Goal: Navigation & Orientation: Find specific page/section

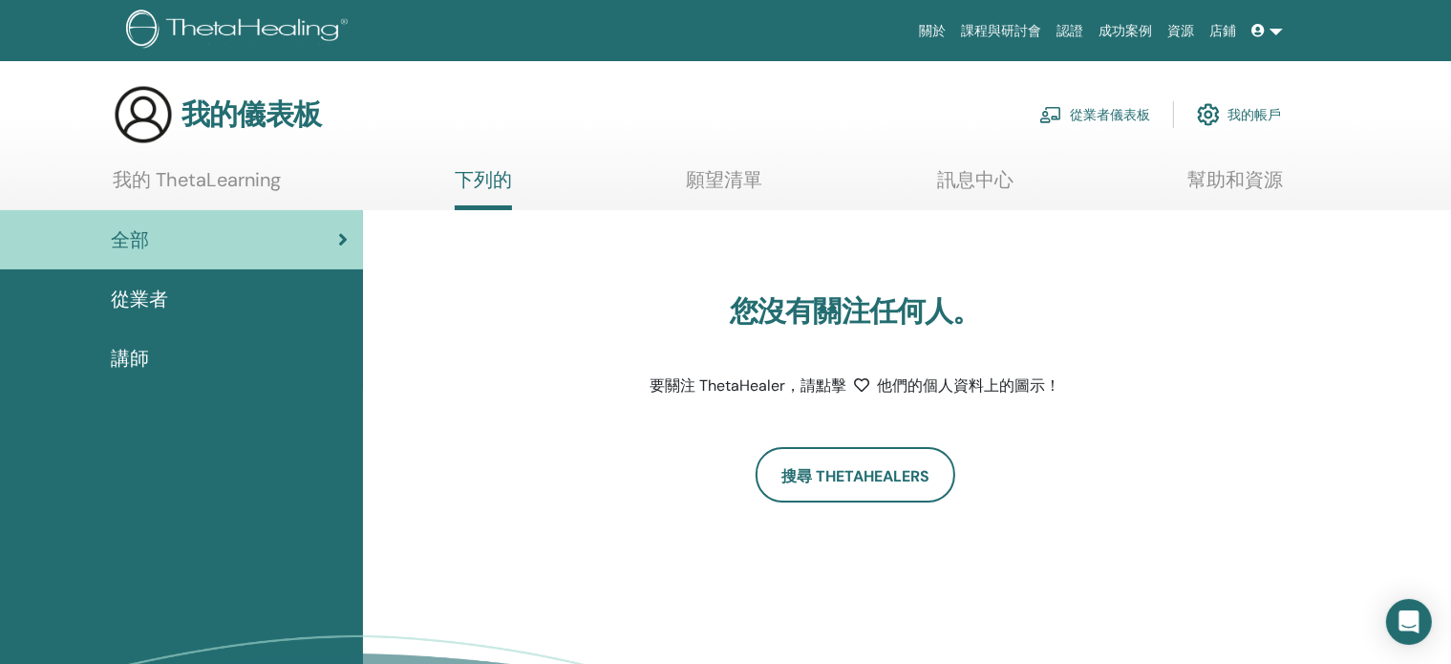
click at [142, 344] on span "講師" at bounding box center [130, 358] width 38 height 29
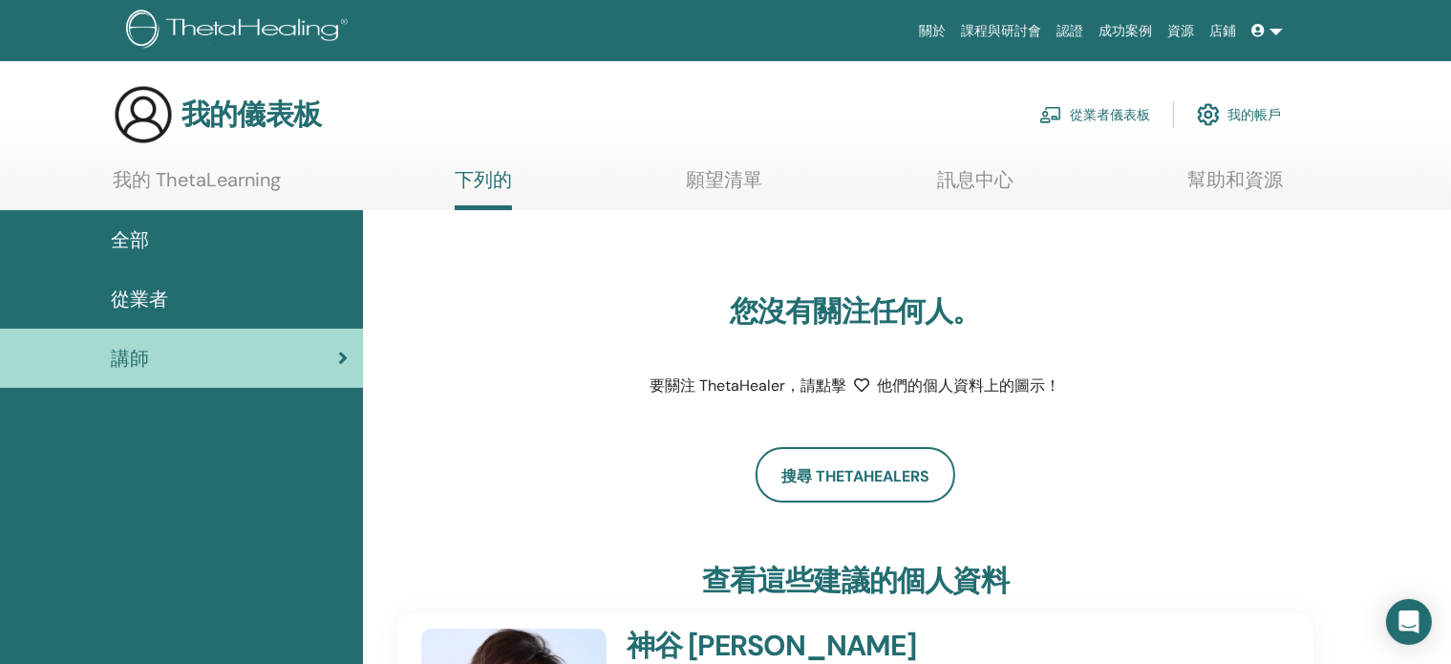
click at [213, 174] on font "我的 ThetaLearning" at bounding box center [197, 179] width 168 height 25
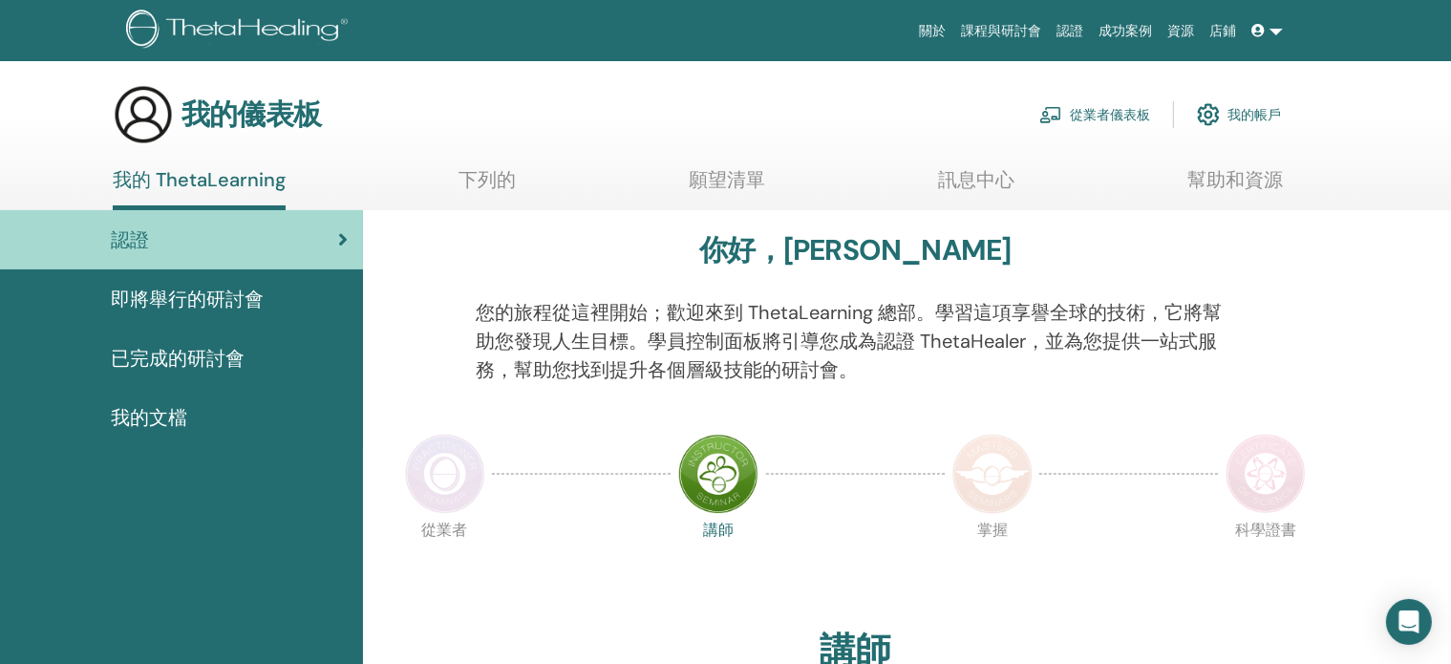
click at [150, 418] on font "我的文檔" at bounding box center [149, 417] width 76 height 25
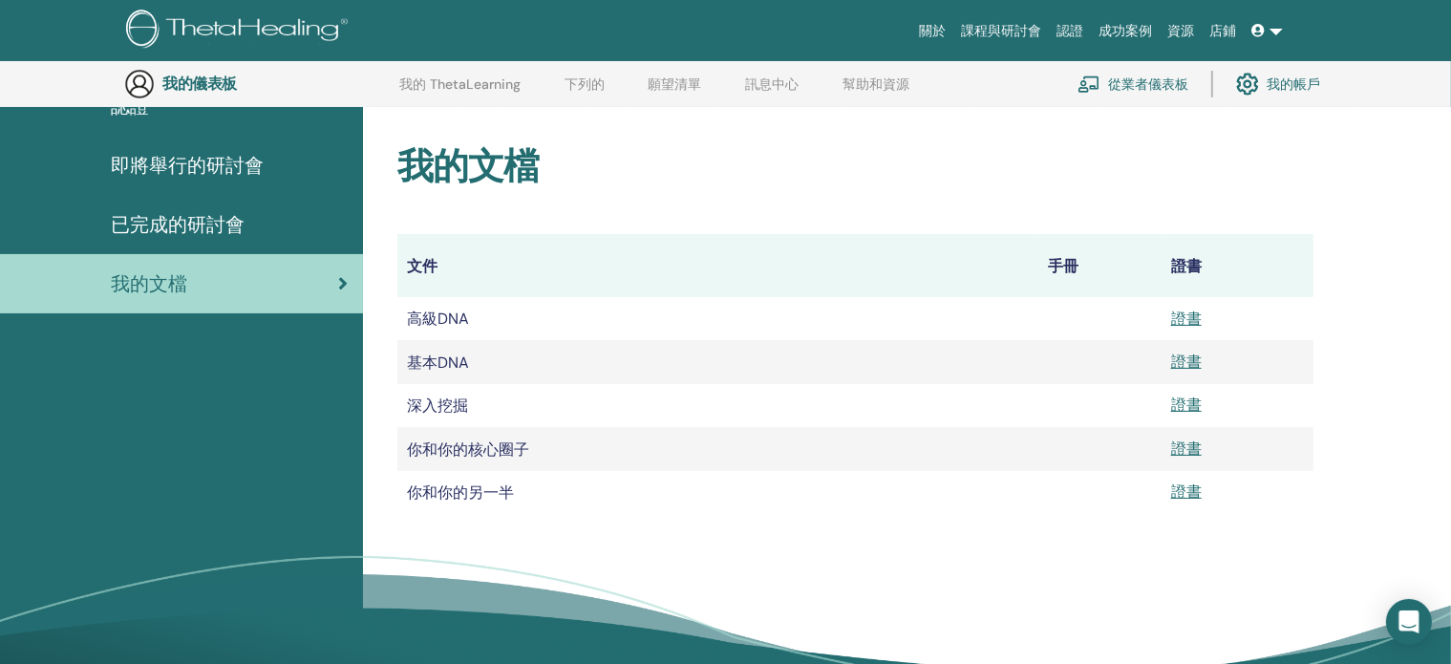
scroll to position [141, 0]
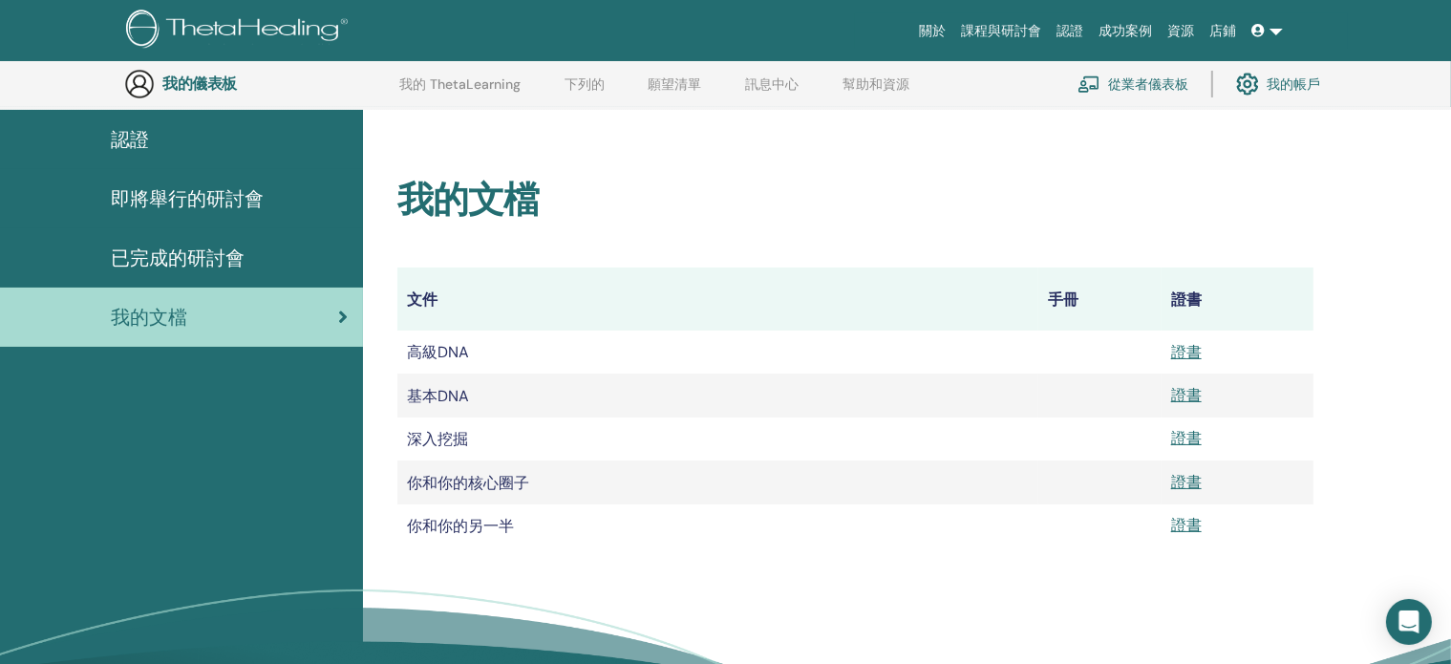
click at [206, 259] on font "已完成的研討會" at bounding box center [178, 257] width 134 height 25
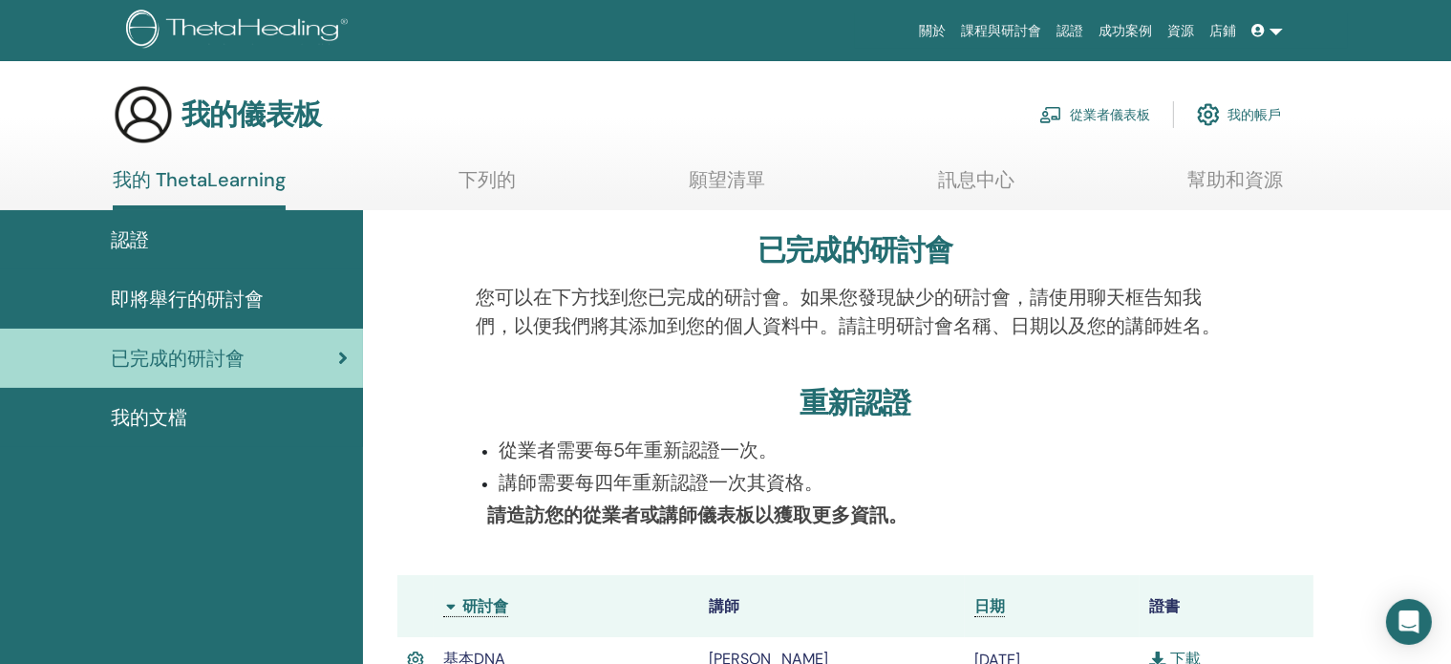
click at [139, 241] on font "認證" at bounding box center [130, 239] width 38 height 25
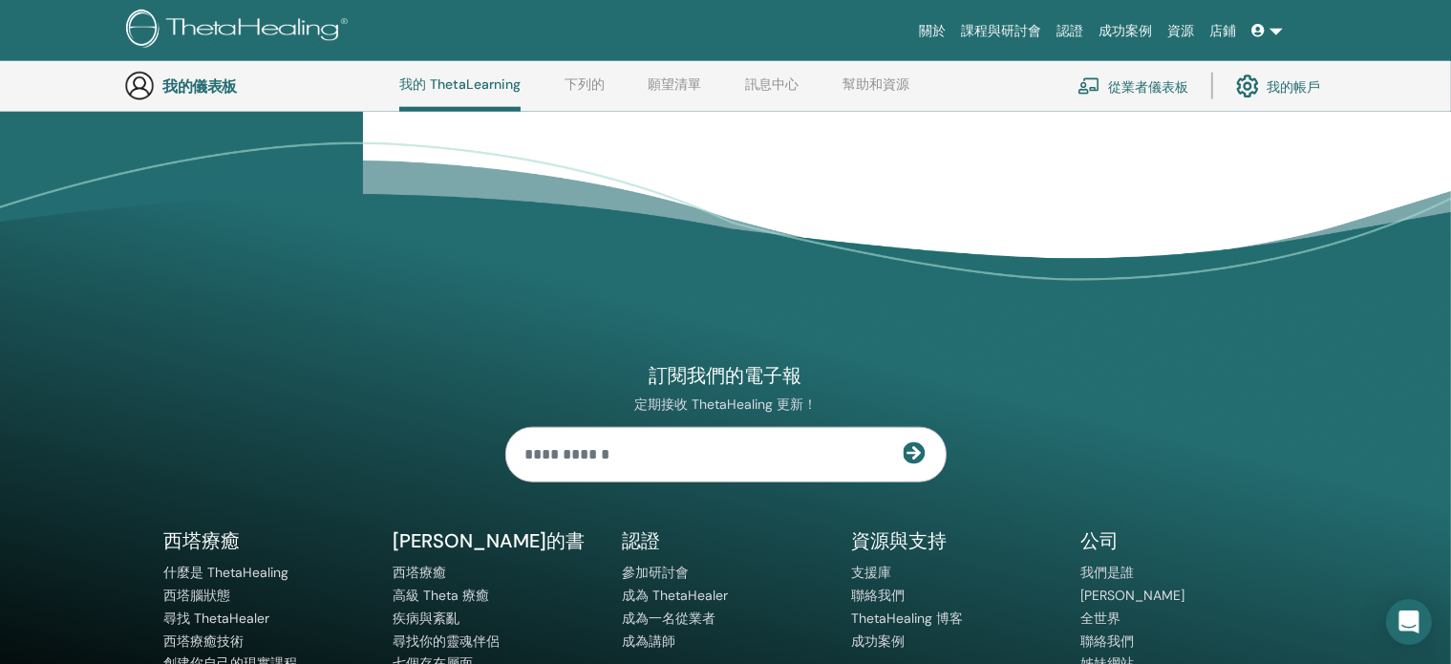
scroll to position [2323, 0]
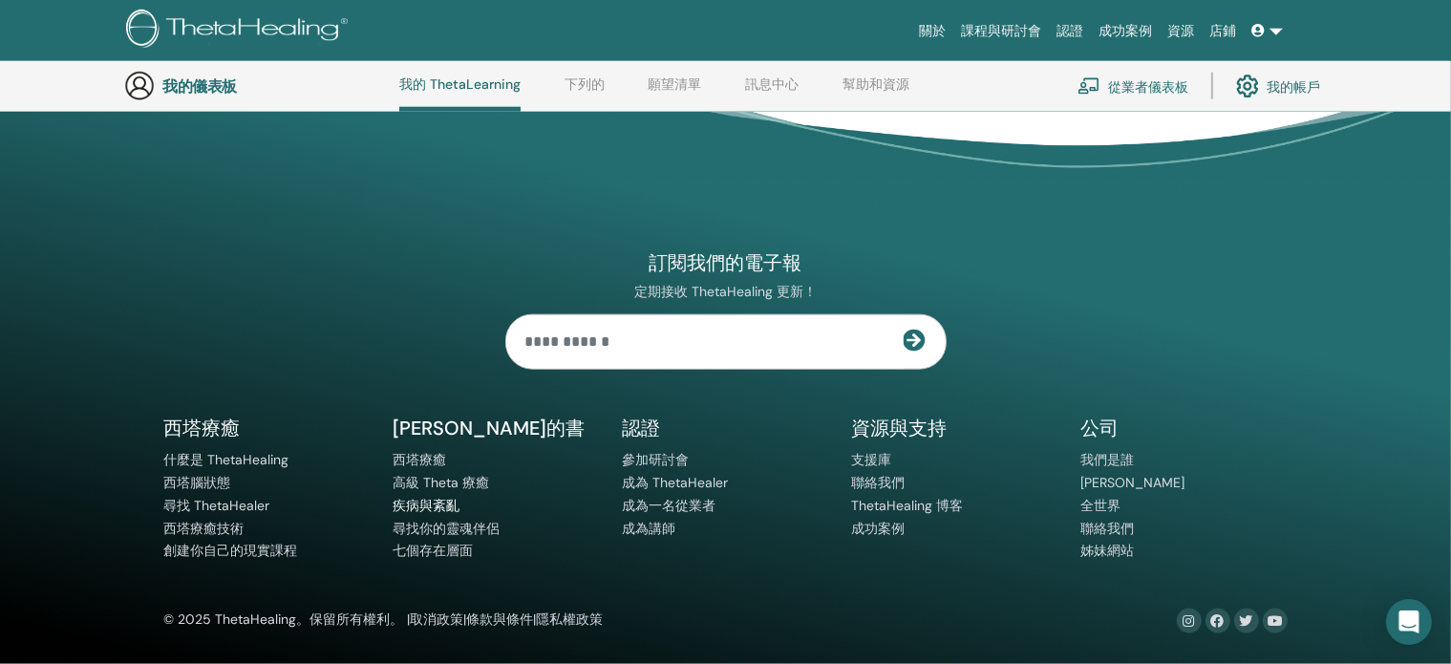
click at [443, 505] on font "疾病與紊亂" at bounding box center [426, 505] width 67 height 17
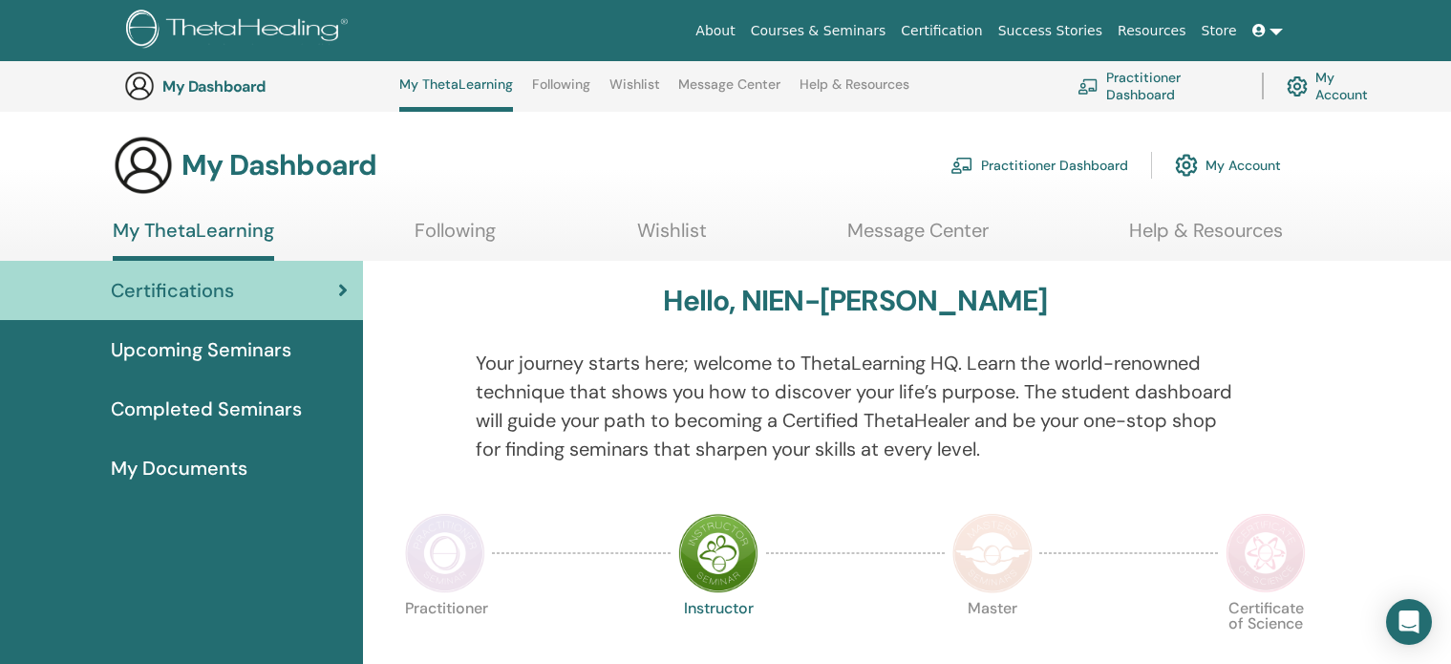
scroll to position [2315, 0]
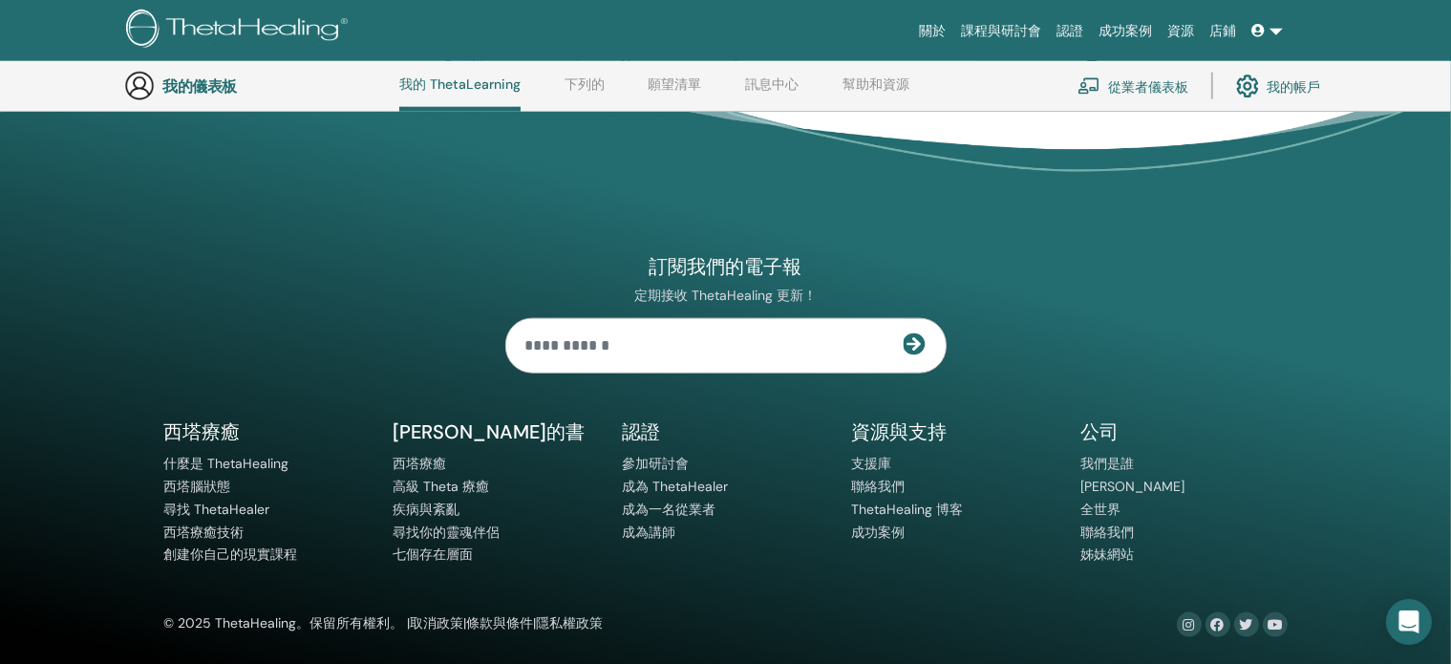
drag, startPoint x: 370, startPoint y: 373, endPoint x: 519, endPoint y: 552, distance: 233.2
click at [519, 552] on div "訂閱我們的電子報 定期接收 ThetaHealing 更新！ 西塔療癒 什麼是 ThetaHealing" at bounding box center [726, 377] width 1146 height 521
click at [541, 534] on li "尋找你的靈魂伴侶" at bounding box center [496, 532] width 206 height 23
click at [377, 315] on div "訂閱我們的電子報 定期接收 ThetaHealing 更新！ 西塔療癒 什麼是 ThetaHealing" at bounding box center [726, 377] width 1146 height 521
click at [1130, 479] on font "[PERSON_NAME]" at bounding box center [1133, 485] width 104 height 17
